Goal: Task Accomplishment & Management: Complete application form

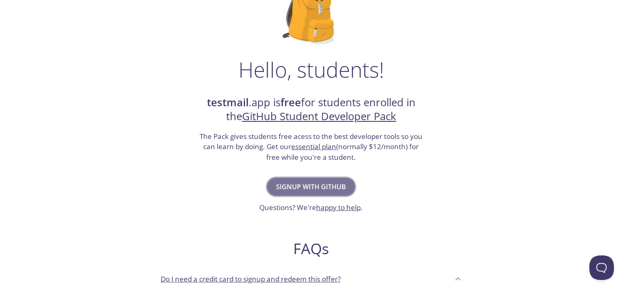
click at [335, 185] on span "Signup with GitHub" at bounding box center [311, 186] width 70 height 11
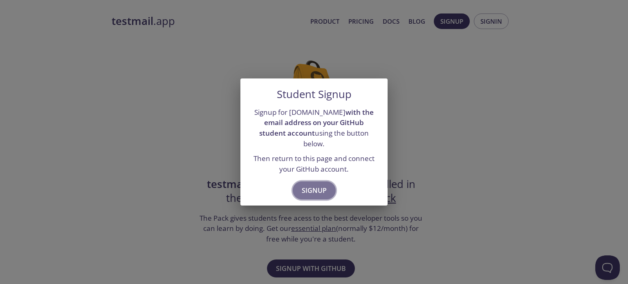
click at [316, 185] on span "Signup" at bounding box center [314, 190] width 25 height 11
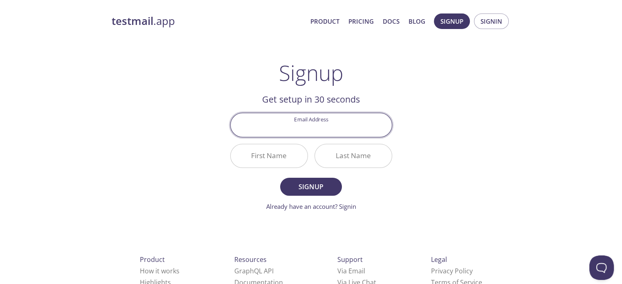
click at [321, 127] on input "Email Address" at bounding box center [311, 124] width 161 height 23
type input "[EMAIL_ADDRESS][DOMAIN_NAME]"
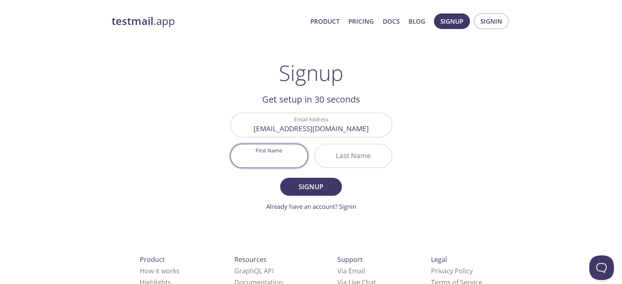
click at [280, 155] on input "First Name" at bounding box center [269, 155] width 77 height 23
type input "[PERSON_NAME]"
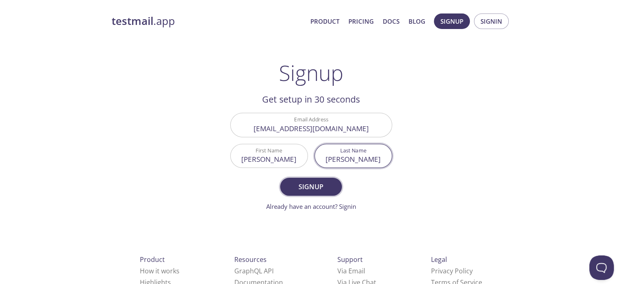
type input "[PERSON_NAME]"
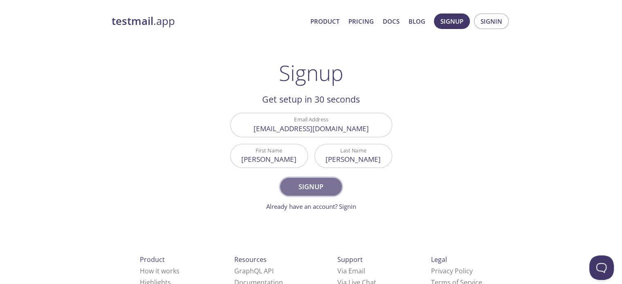
click at [303, 185] on span "Signup" at bounding box center [310, 186] width 43 height 11
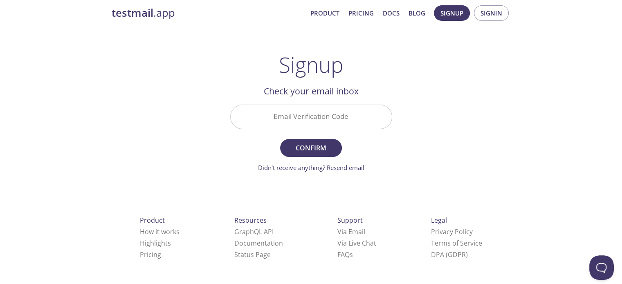
scroll to position [7, 0]
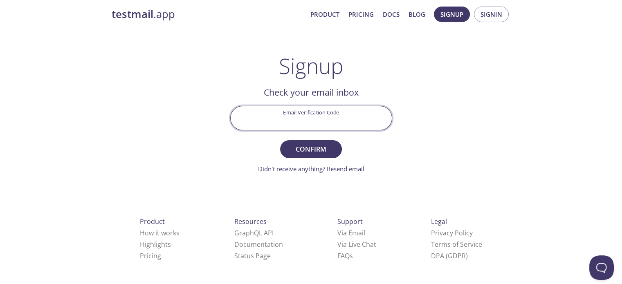
click at [326, 128] on input "Email Verification Code" at bounding box center [311, 117] width 161 height 23
paste input "Y22BYGV"
type input "Y22BYGV"
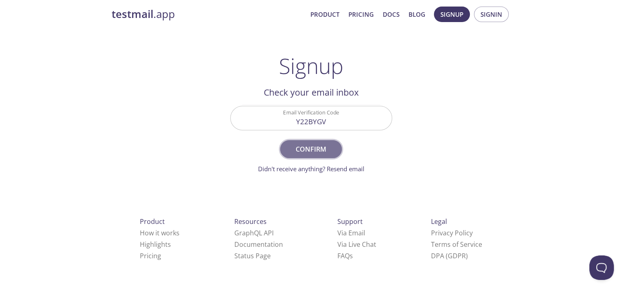
click at [321, 144] on span "Confirm" at bounding box center [310, 149] width 43 height 11
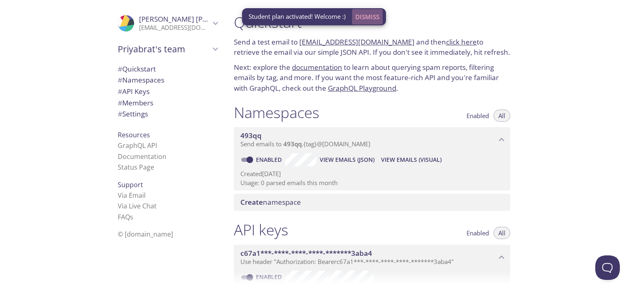
click at [370, 18] on span "Dismiss" at bounding box center [367, 16] width 24 height 11
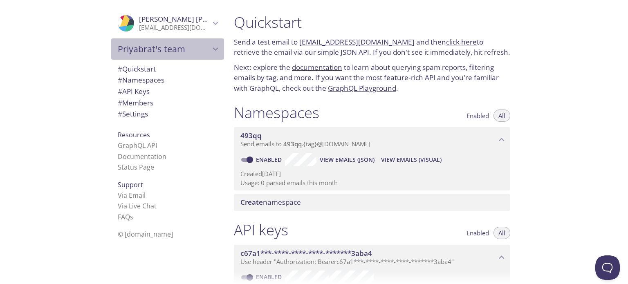
click at [210, 45] on icon "Priyabrat's team" at bounding box center [215, 49] width 11 height 11
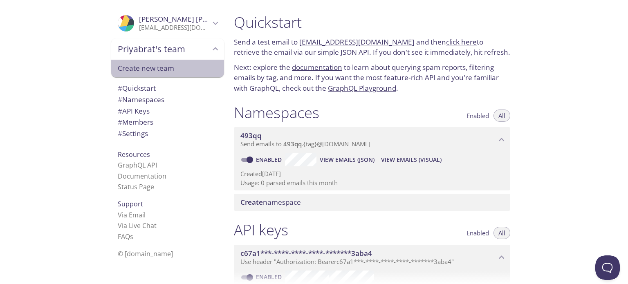
click at [181, 65] on span "Create new team" at bounding box center [168, 68] width 100 height 11
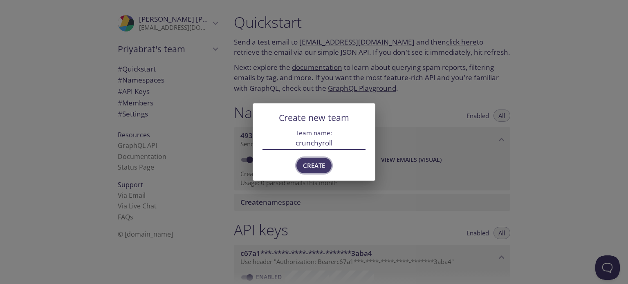
type input "crunchyroll"
click at [321, 168] on span "Create" at bounding box center [314, 165] width 22 height 11
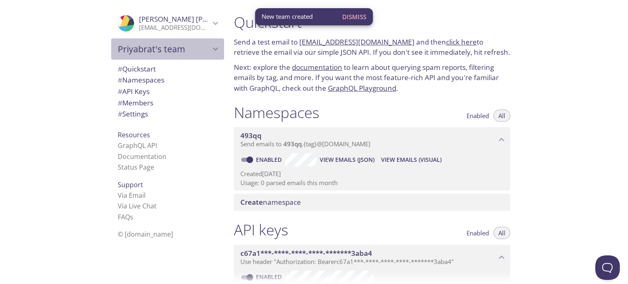
click at [210, 49] on icon "Priyabrat's team" at bounding box center [215, 49] width 11 height 11
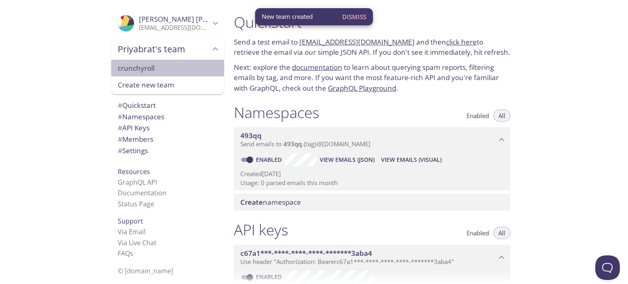
click at [170, 67] on span "crunchyroll" at bounding box center [168, 68] width 100 height 11
type input "crunchyroll"
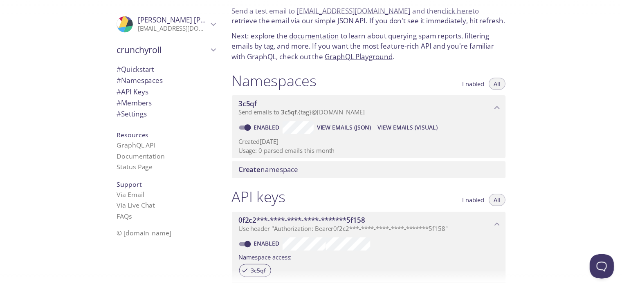
scroll to position [33, 0]
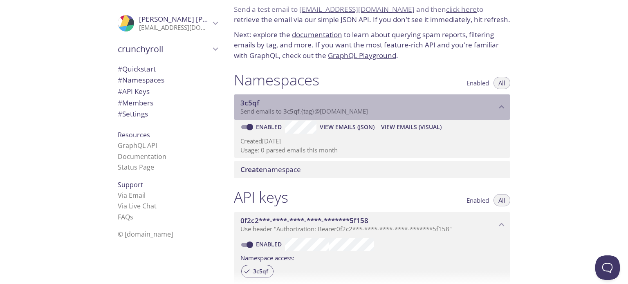
click at [497, 106] on icon "3c5qf namespace" at bounding box center [502, 107] width 11 height 11
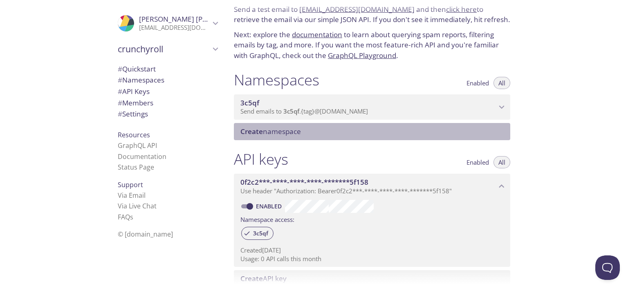
click at [445, 133] on span "Create namespace" at bounding box center [373, 131] width 267 height 9
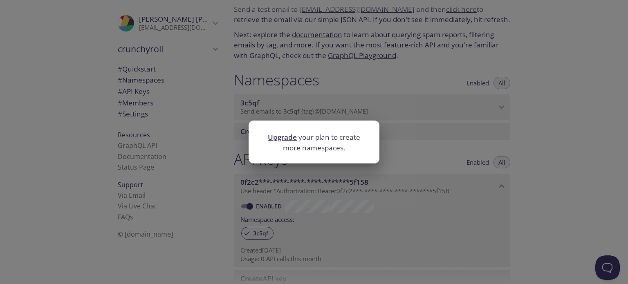
click at [286, 140] on link "Upgrade" at bounding box center [282, 137] width 29 height 9
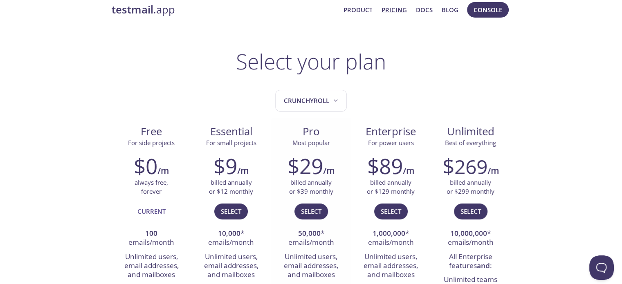
scroll to position [27, 0]
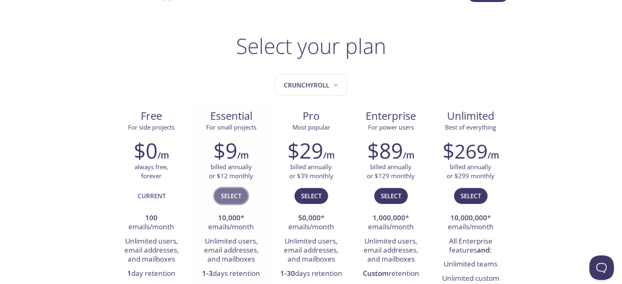
click at [234, 193] on span "Select" at bounding box center [231, 196] width 20 height 11
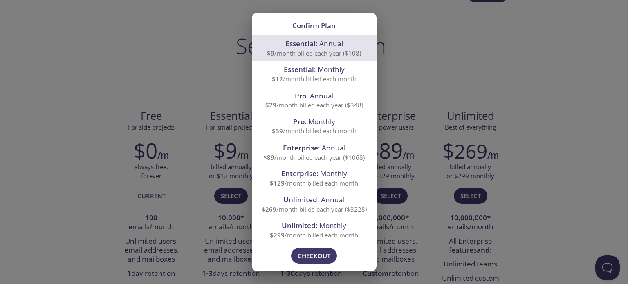
click at [169, 127] on div "Confirm Plan Essential : Annual $9 /month billed each year ($108) Essential : M…" at bounding box center [314, 142] width 628 height 284
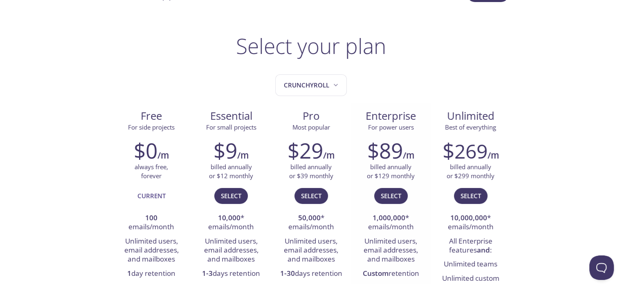
scroll to position [0, 0]
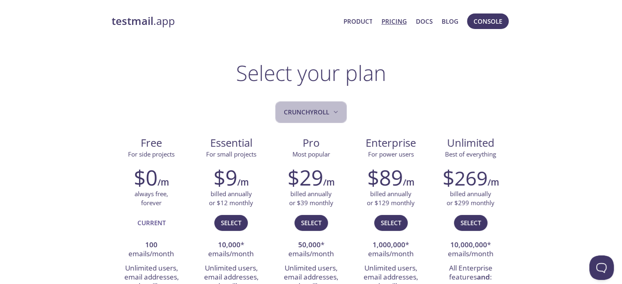
click at [330, 113] on span "crunchyroll" at bounding box center [312, 112] width 56 height 11
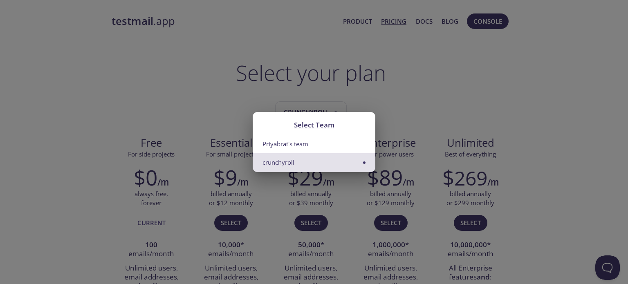
click at [310, 160] on li "crunchyroll" at bounding box center [314, 162] width 123 height 18
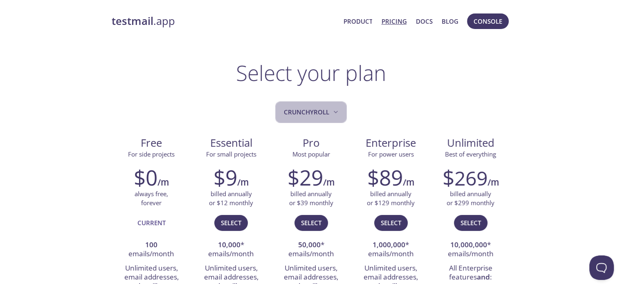
click at [311, 105] on button "crunchyroll" at bounding box center [311, 112] width 72 height 22
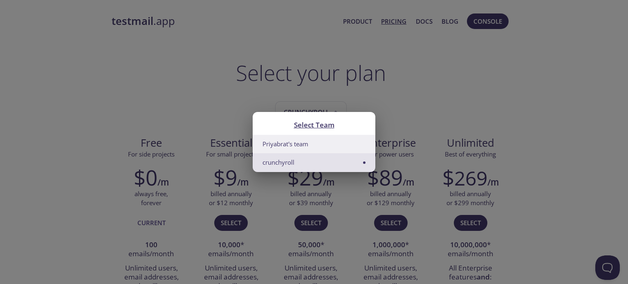
click at [301, 144] on li "Priyabrat's team" at bounding box center [314, 144] width 123 height 18
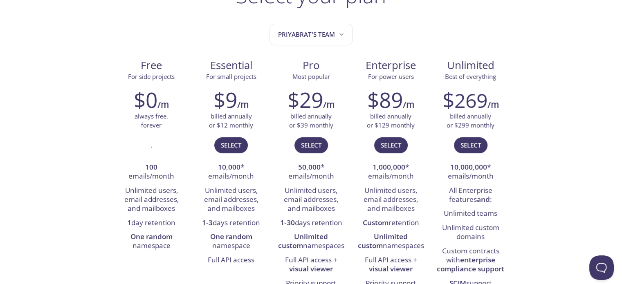
scroll to position [85, 0]
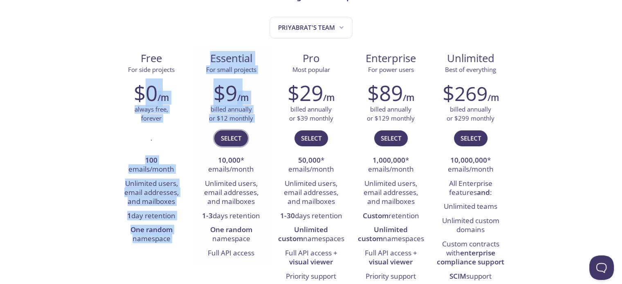
drag, startPoint x: 147, startPoint y: 95, endPoint x: 237, endPoint y: 135, distance: 98.6
click at [237, 135] on div "Free For side projects $0 /m always free, forever . 100 emails/month Unlimited …" at bounding box center [311, 199] width 399 height 309
click at [237, 135] on span "Select" at bounding box center [231, 138] width 20 height 11
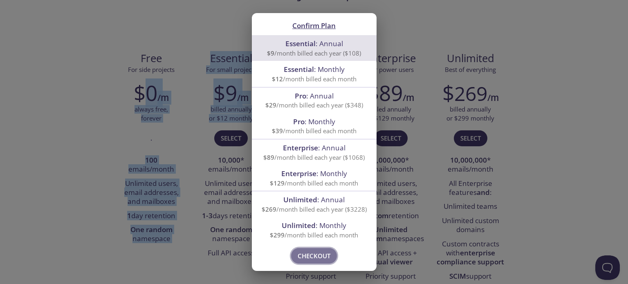
click at [311, 256] on span "Checkout" at bounding box center [314, 256] width 33 height 11
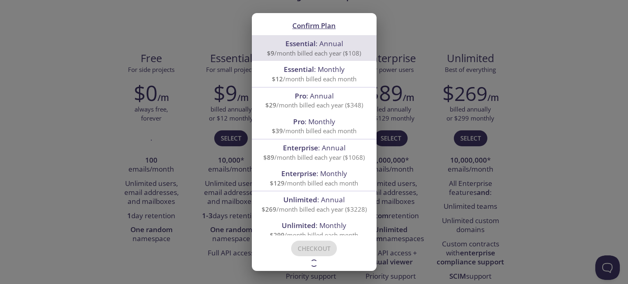
click at [190, 81] on div "Confirm Plan Essential : Annual $9 /month billed each year ($108) Essential : M…" at bounding box center [314, 142] width 628 height 284
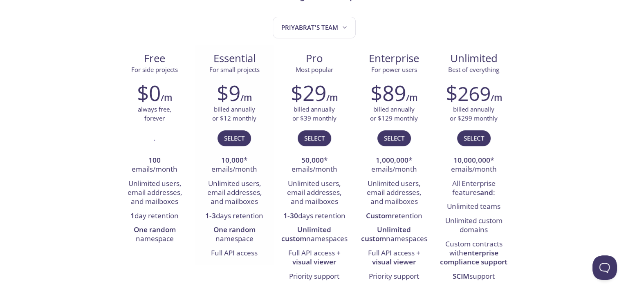
scroll to position [0, 0]
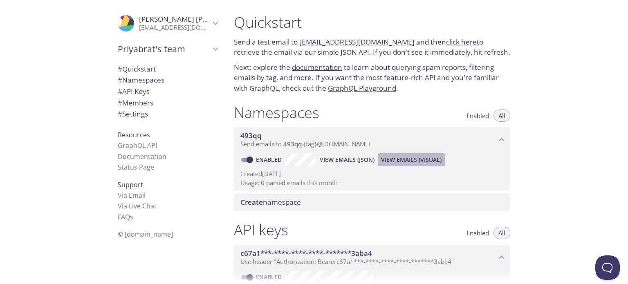
click at [409, 160] on span "View Emails (Visual)" at bounding box center [411, 160] width 61 height 10
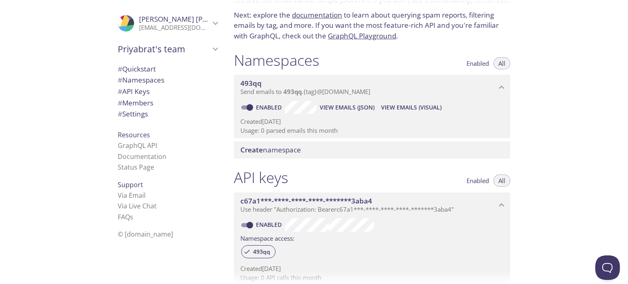
scroll to position [49, 0]
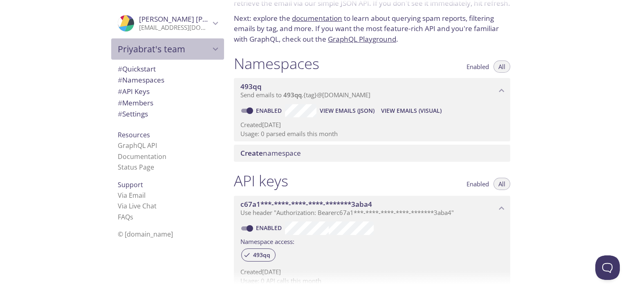
click at [210, 52] on icon "Priyabrat's team" at bounding box center [215, 49] width 11 height 11
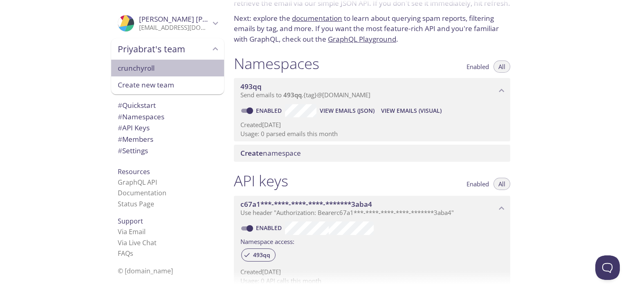
click at [180, 67] on span "crunchyroll" at bounding box center [168, 68] width 100 height 11
type input "crunchyroll"
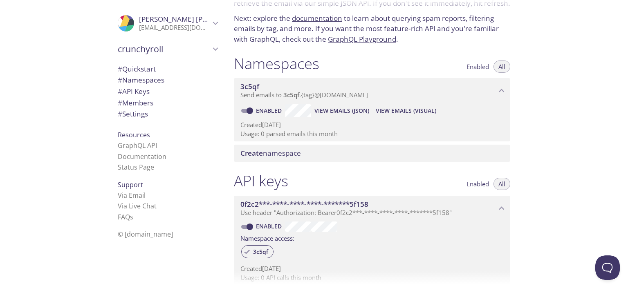
scroll to position [13, 0]
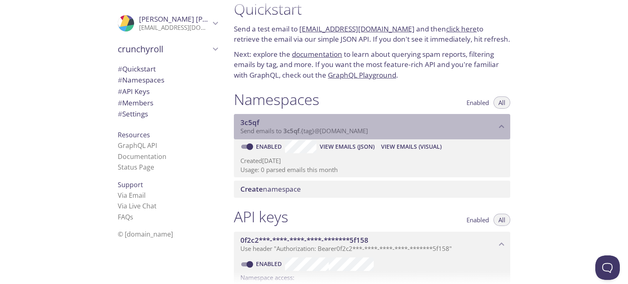
click at [376, 134] on p "Send emails to 3c5qf . {tag} @[DOMAIN_NAME]" at bounding box center [368, 131] width 256 height 8
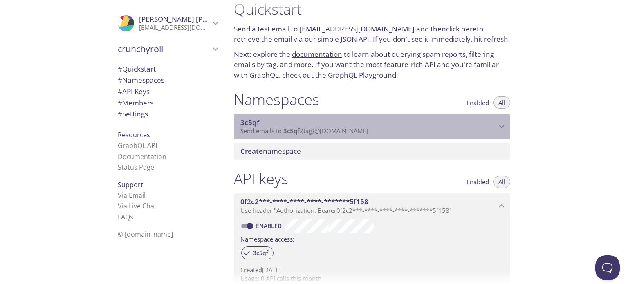
click at [381, 124] on span "3c5qf" at bounding box center [368, 122] width 256 height 9
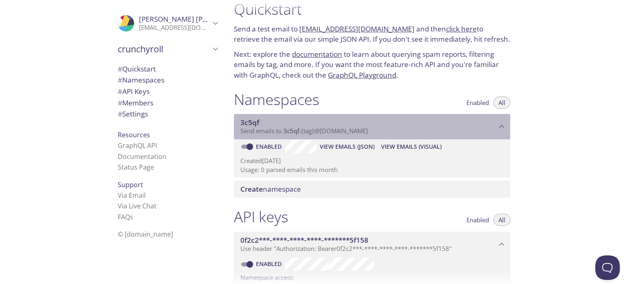
drag, startPoint x: 375, startPoint y: 129, endPoint x: 307, endPoint y: 128, distance: 67.9
click at [307, 128] on p "Send emails to 3c5qf . {tag} @[DOMAIN_NAME]" at bounding box center [368, 131] width 256 height 8
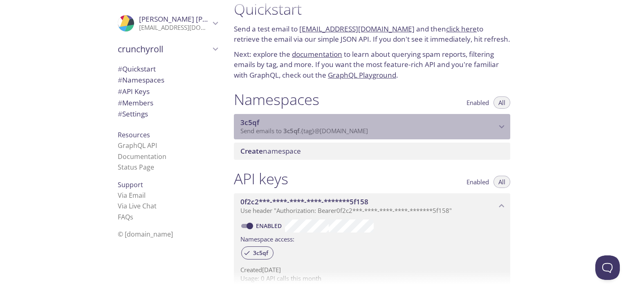
click at [307, 128] on span "Send emails to 3c5qf . {tag} @[DOMAIN_NAME]" at bounding box center [304, 131] width 128 height 8
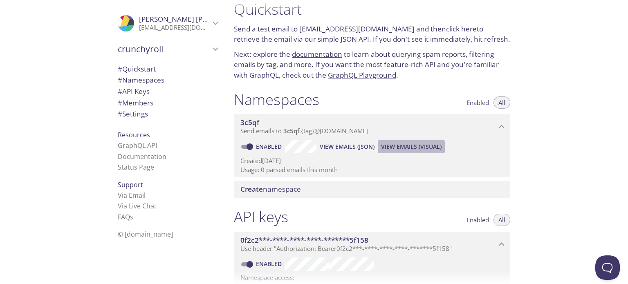
click at [412, 148] on span "View Emails (Visual)" at bounding box center [411, 147] width 61 height 10
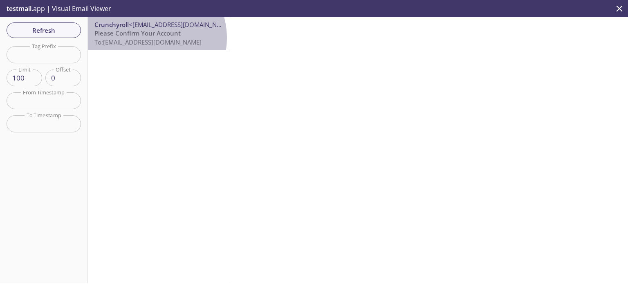
click at [147, 38] on span "To: [EMAIL_ADDRESS][DOMAIN_NAME]" at bounding box center [147, 42] width 107 height 8
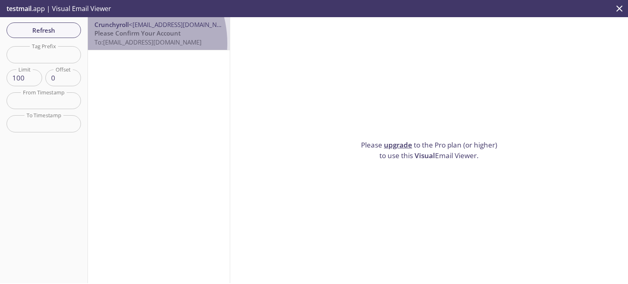
click at [119, 43] on span "To: [EMAIL_ADDRESS][DOMAIN_NAME]" at bounding box center [147, 42] width 107 height 8
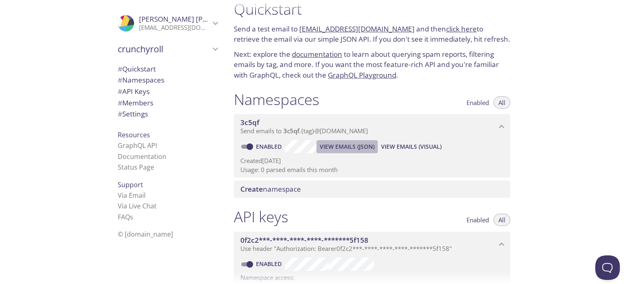
click at [344, 146] on span "View Emails (JSON)" at bounding box center [347, 147] width 55 height 10
click at [388, 148] on span "View Emails (Visual)" at bounding box center [411, 147] width 61 height 10
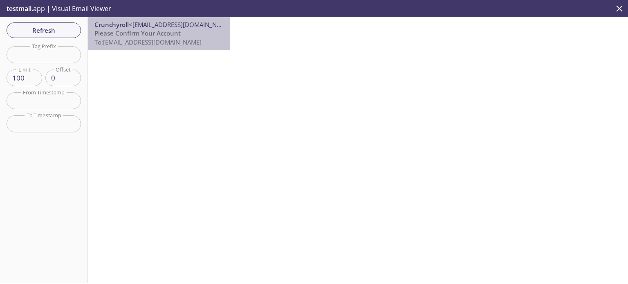
click at [162, 44] on span "To: [EMAIL_ADDRESS][DOMAIN_NAME]" at bounding box center [147, 42] width 107 height 8
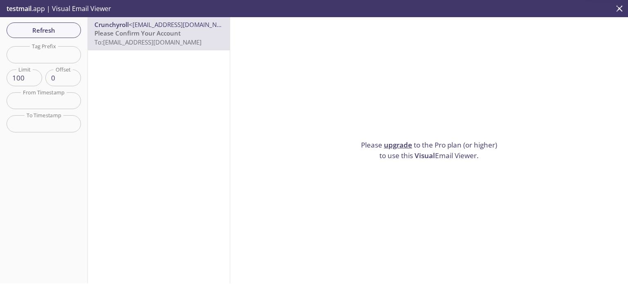
click at [418, 153] on span "Visual" at bounding box center [425, 155] width 20 height 9
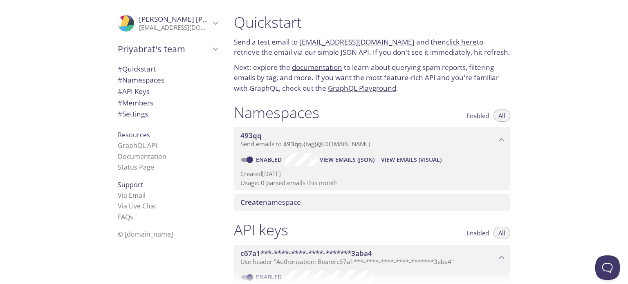
click at [210, 49] on icon "Priyabrat's team" at bounding box center [215, 49] width 11 height 11
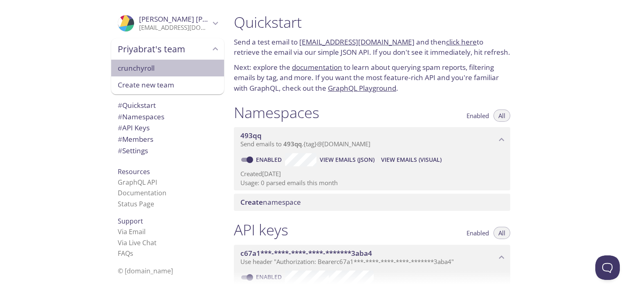
click at [188, 75] on div "crunchyroll" at bounding box center [167, 68] width 113 height 17
type input "crunchyroll"
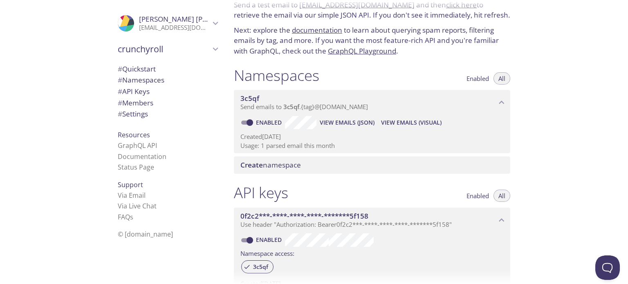
scroll to position [38, 0]
click at [299, 144] on p "Usage: 1 parsed email this month" at bounding box center [371, 145] width 263 height 9
click at [398, 122] on span "View Emails (Visual)" at bounding box center [411, 122] width 61 height 10
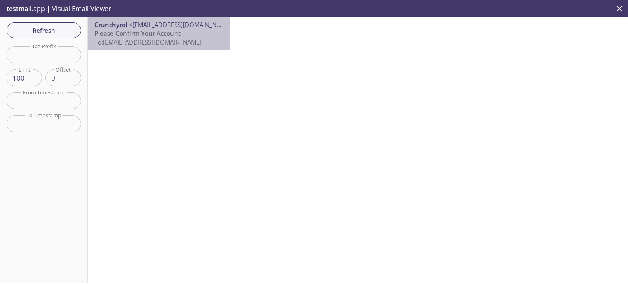
click at [171, 32] on span "Please Confirm Your Account" at bounding box center [137, 33] width 86 height 8
